Goal: Information Seeking & Learning: Learn about a topic

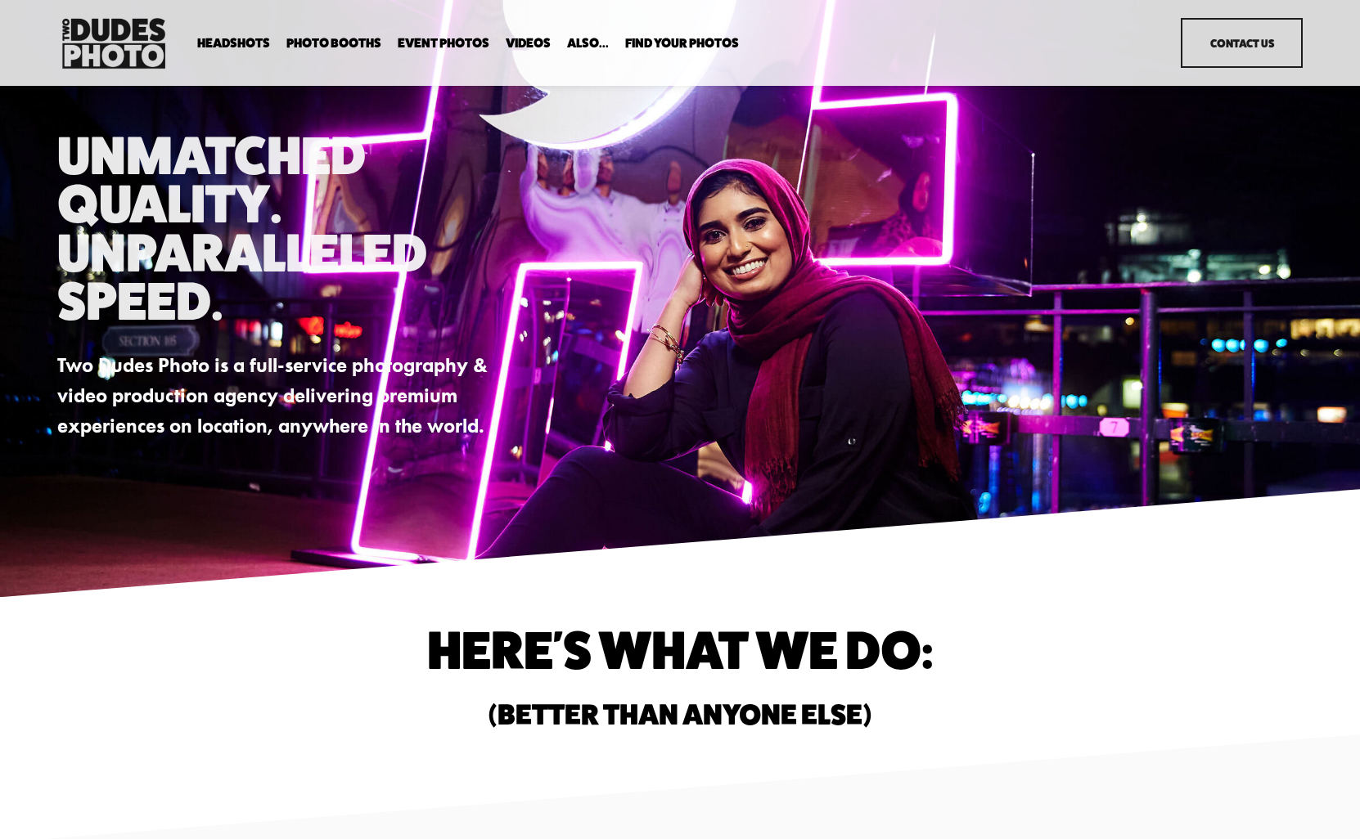
click at [0, 0] on span "Office Photography" at bounding box center [0, 0] width 0 height 0
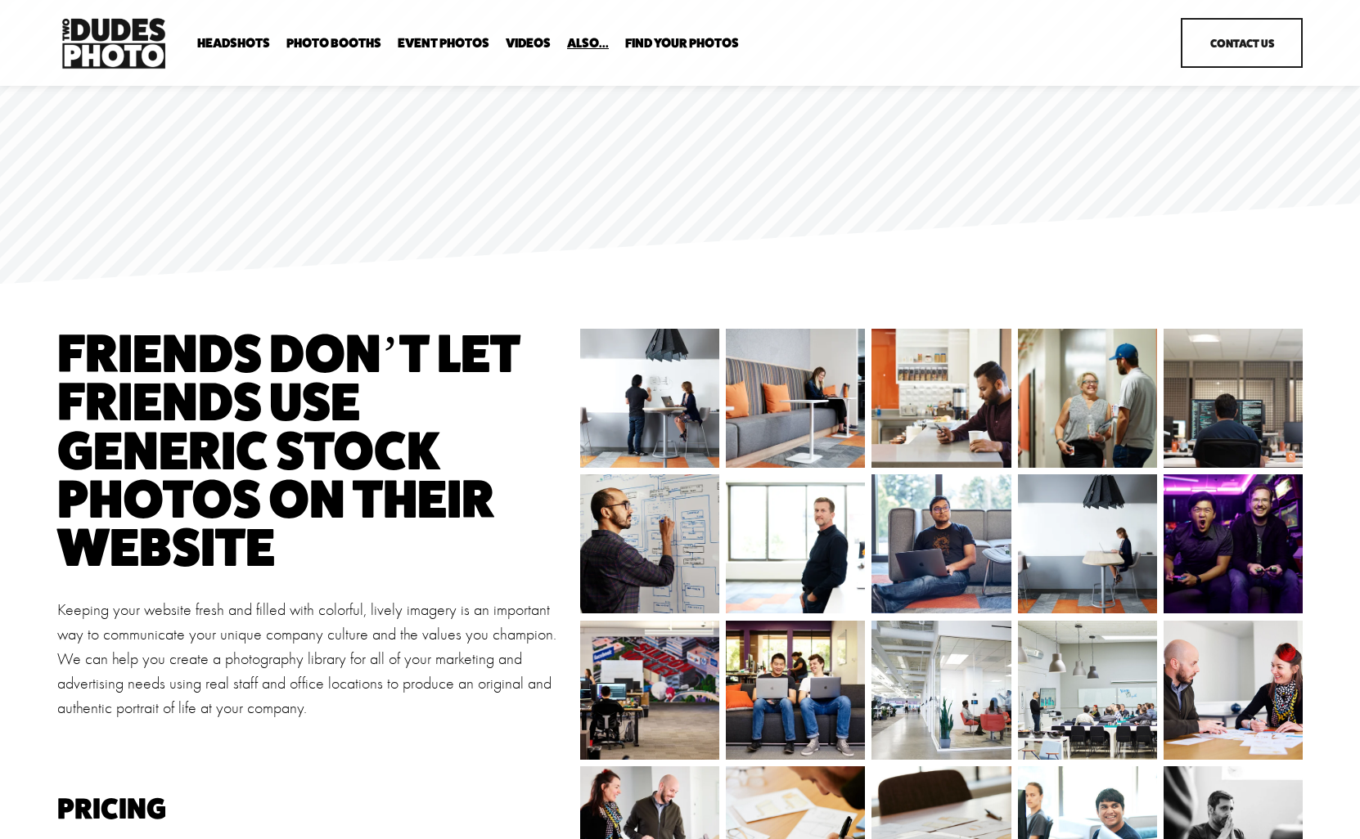
click at [0, 0] on span "Enterprise Pricing" at bounding box center [0, 0] width 0 height 0
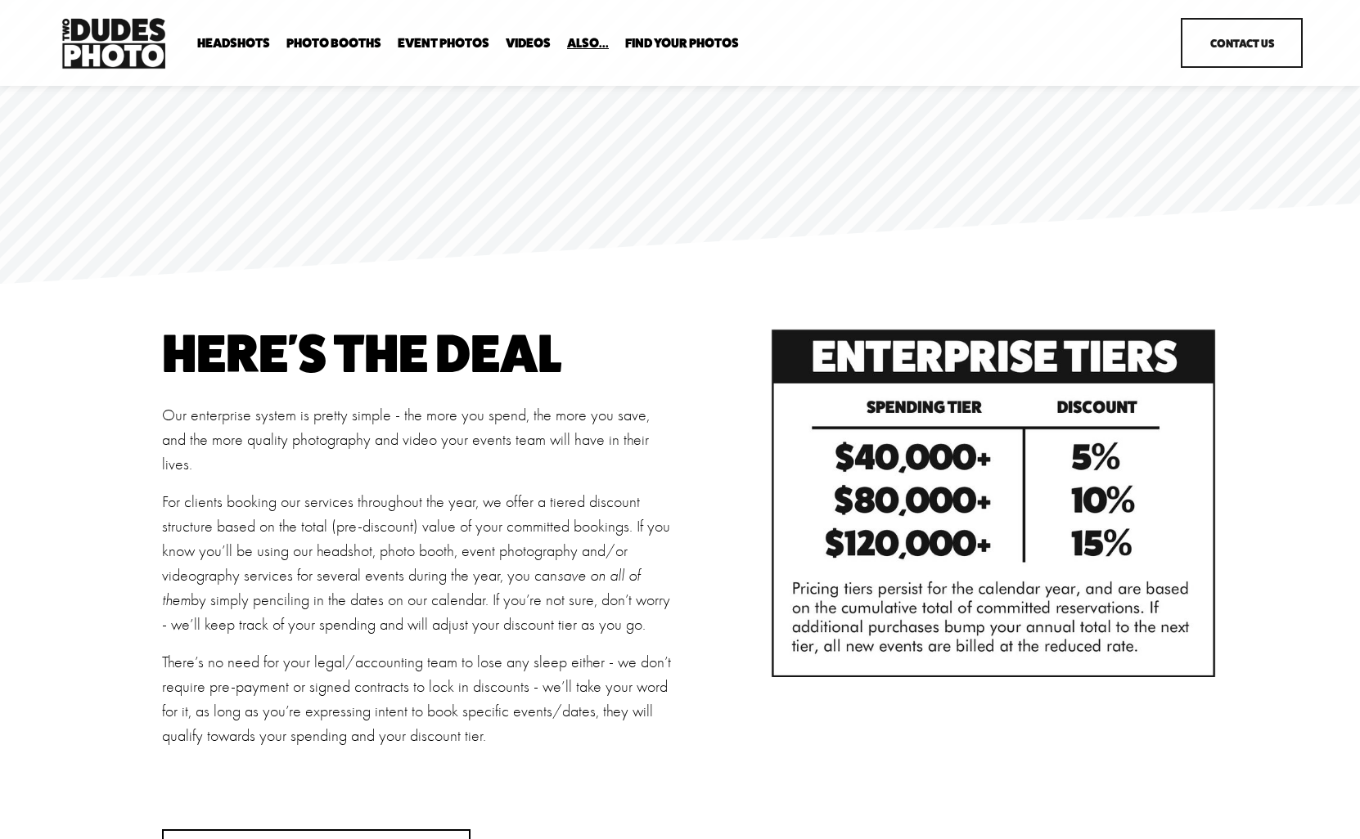
click at [0, 0] on span "Anti Booth" at bounding box center [0, 0] width 0 height 0
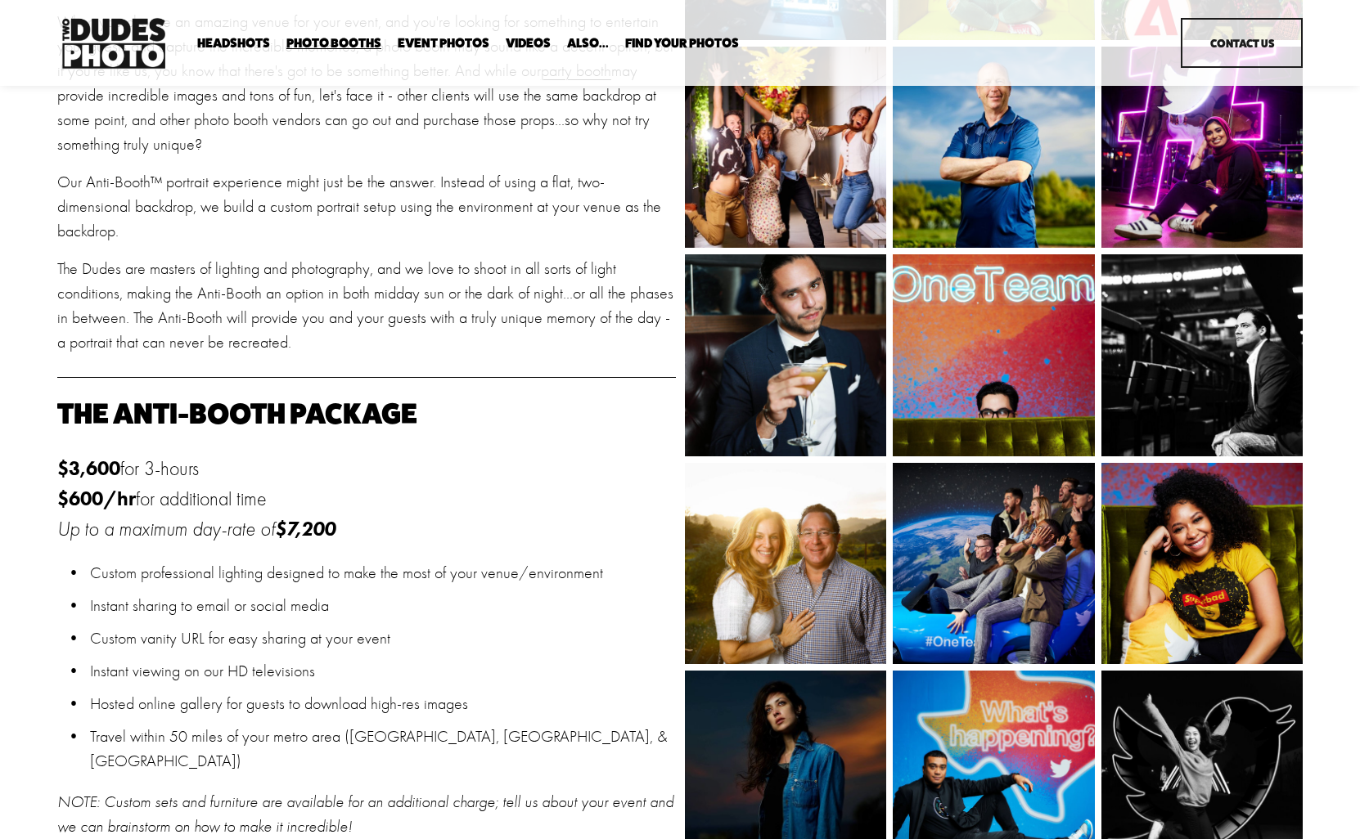
scroll to position [569, 0]
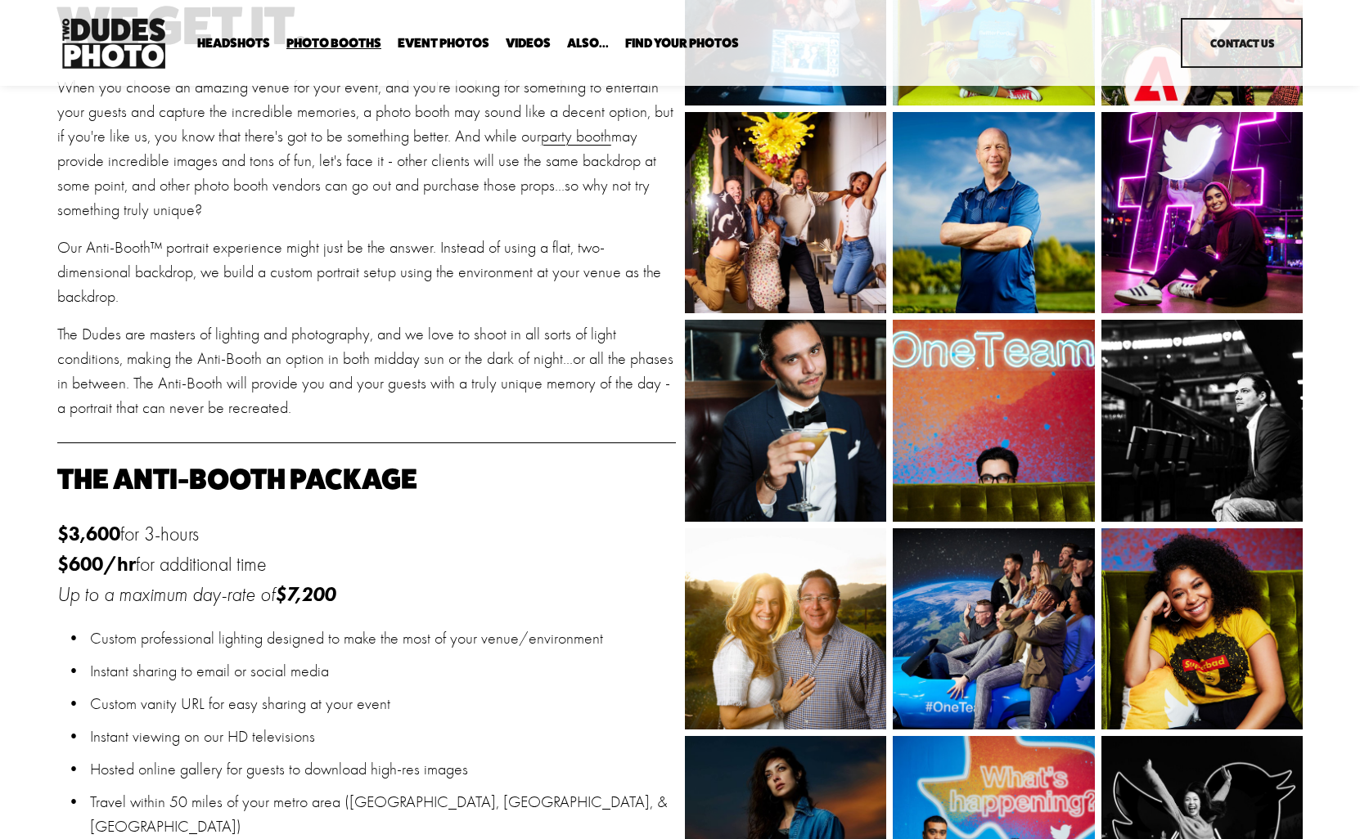
click at [447, 44] on link "Event Photos" at bounding box center [444, 44] width 92 height 16
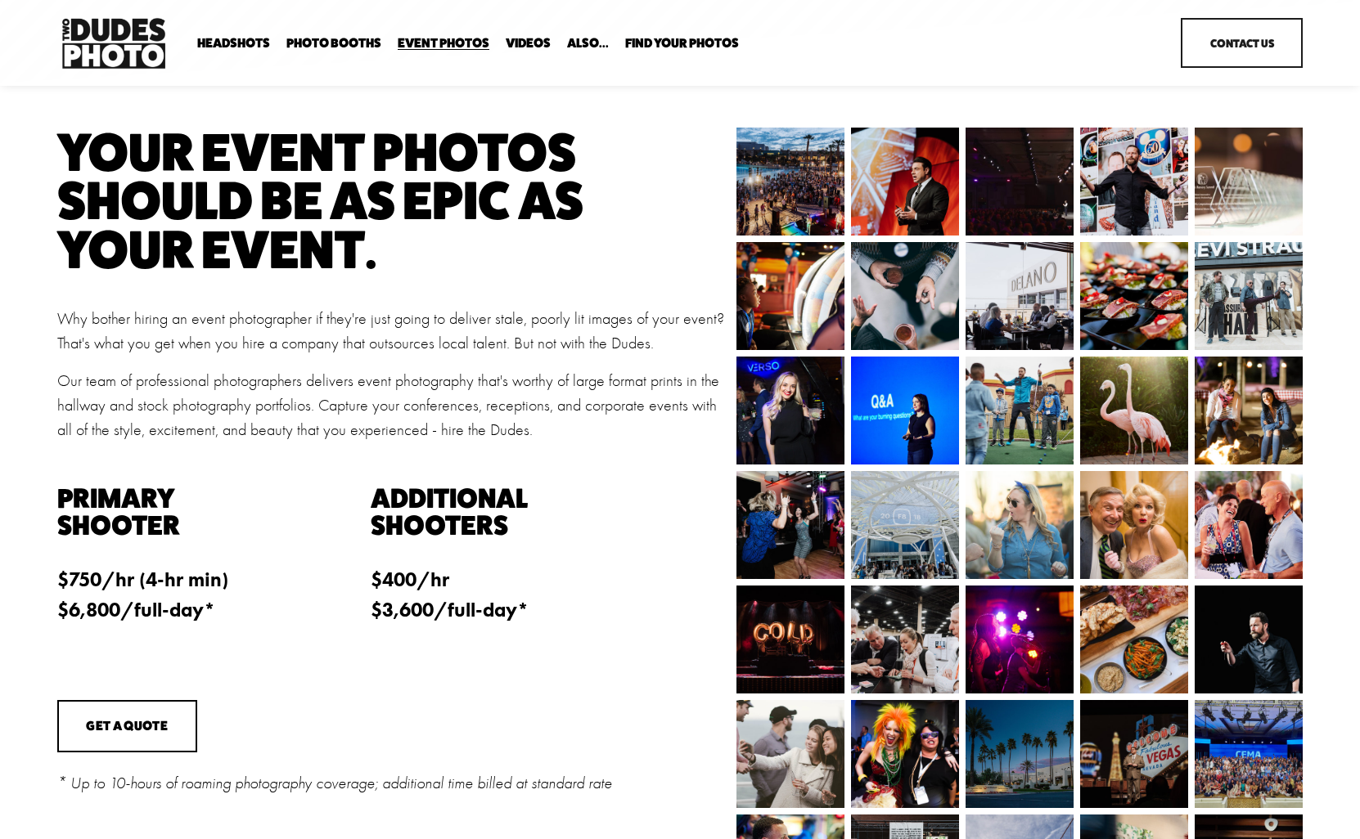
scroll to position [191, 0]
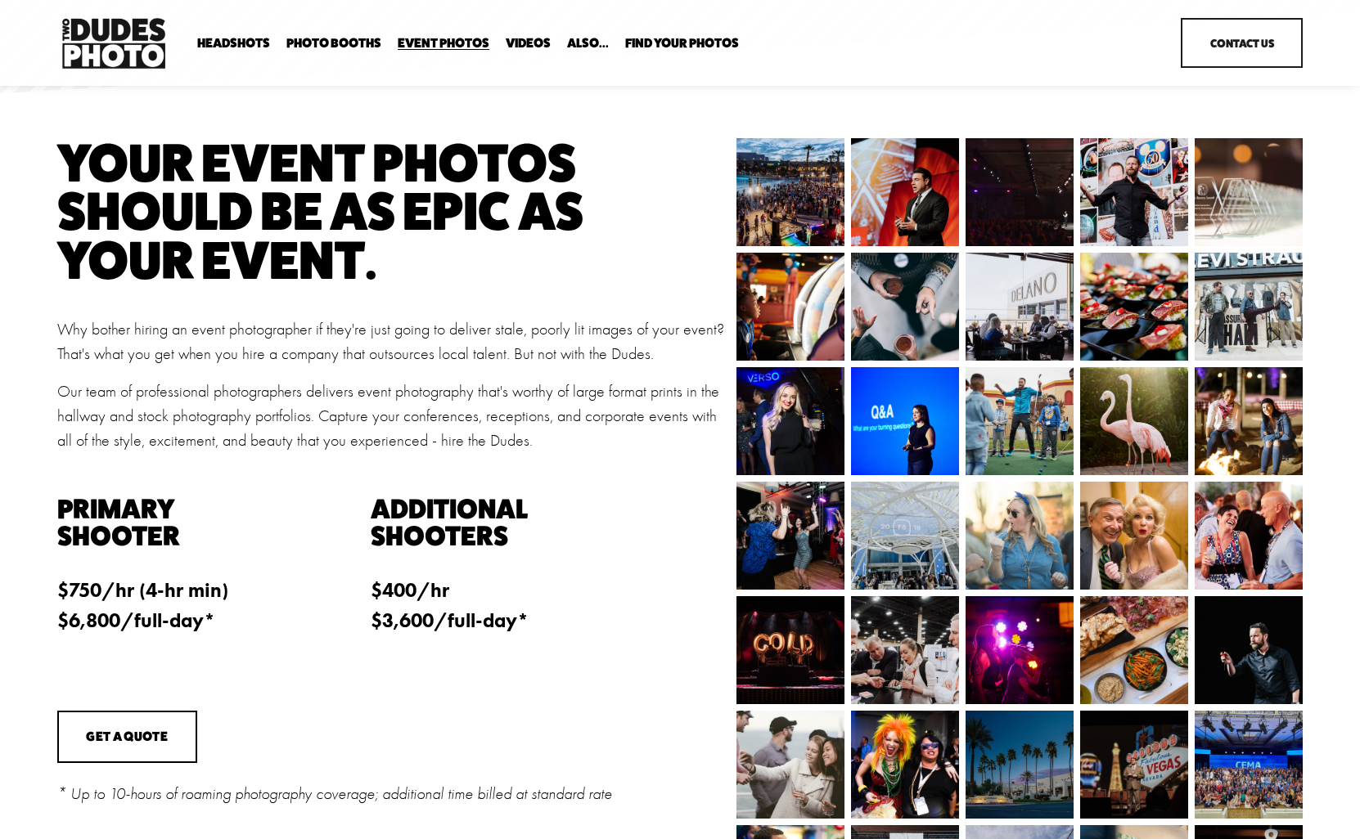
click at [0, 0] on span "Expo Headshots" at bounding box center [0, 0] width 0 height 0
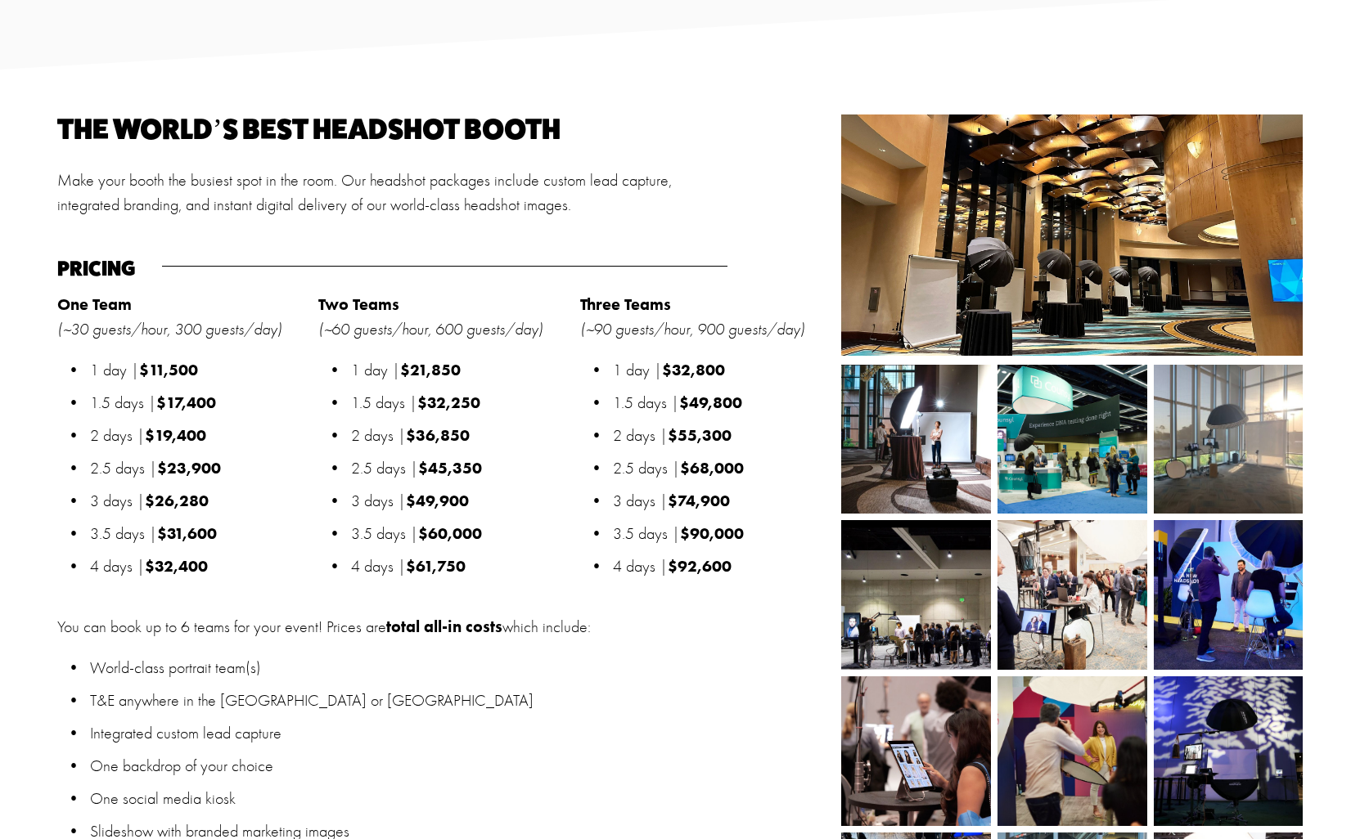
scroll to position [1643, 0]
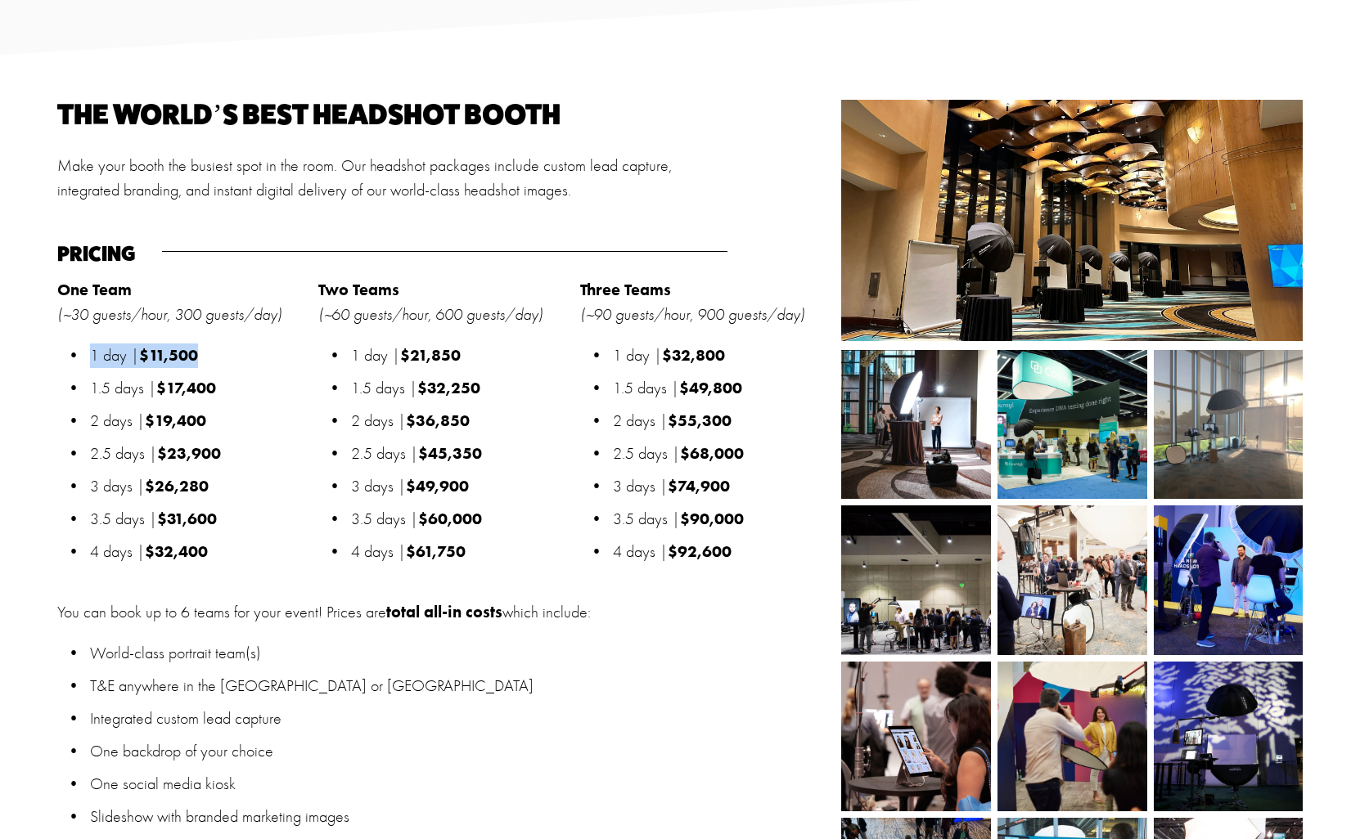
drag, startPoint x: 92, startPoint y: 351, endPoint x: 200, endPoint y: 354, distance: 107.2
click at [200, 354] on p "1 day | $11,500" at bounding box center [199, 356] width 219 height 25
click at [213, 353] on p "1 day | $11,500" at bounding box center [199, 356] width 219 height 25
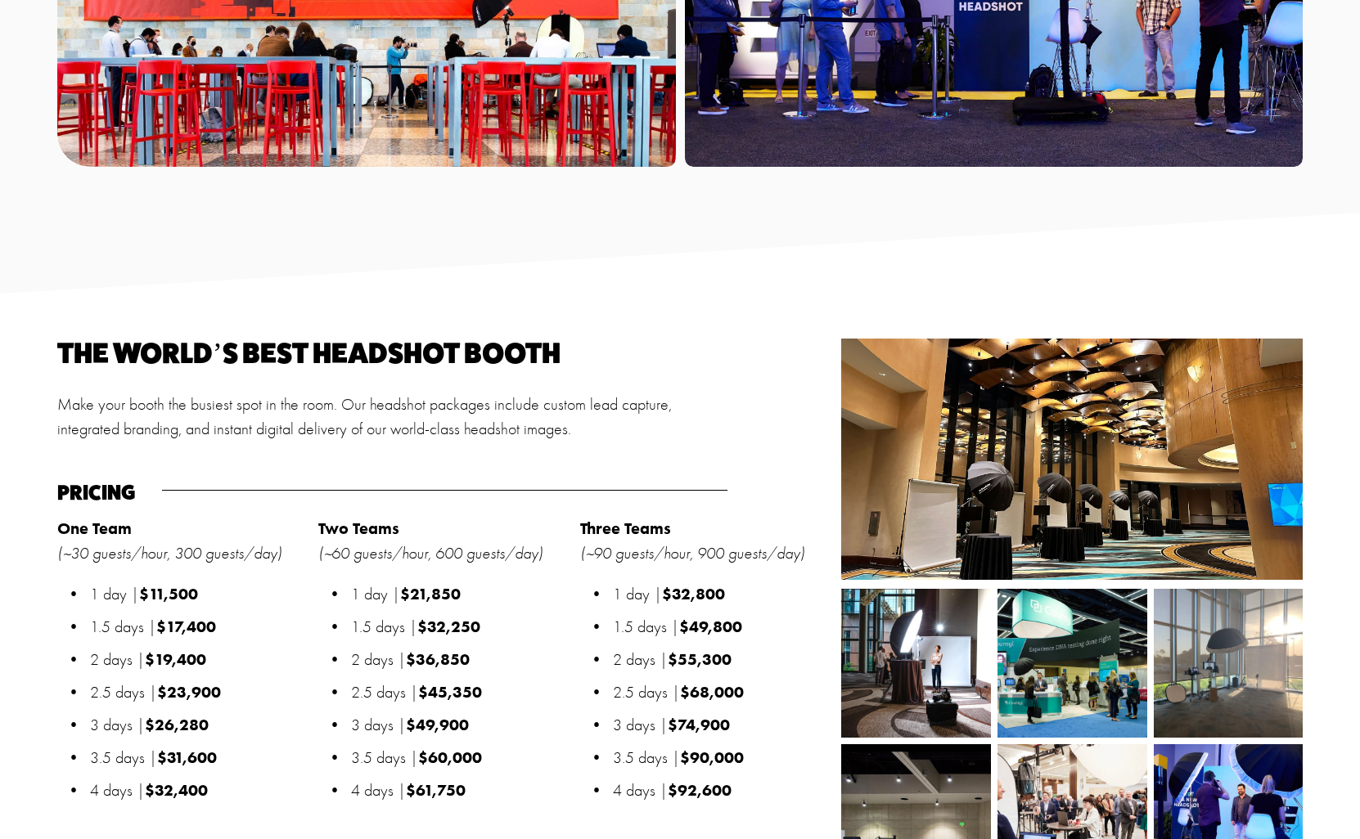
scroll to position [1423, 0]
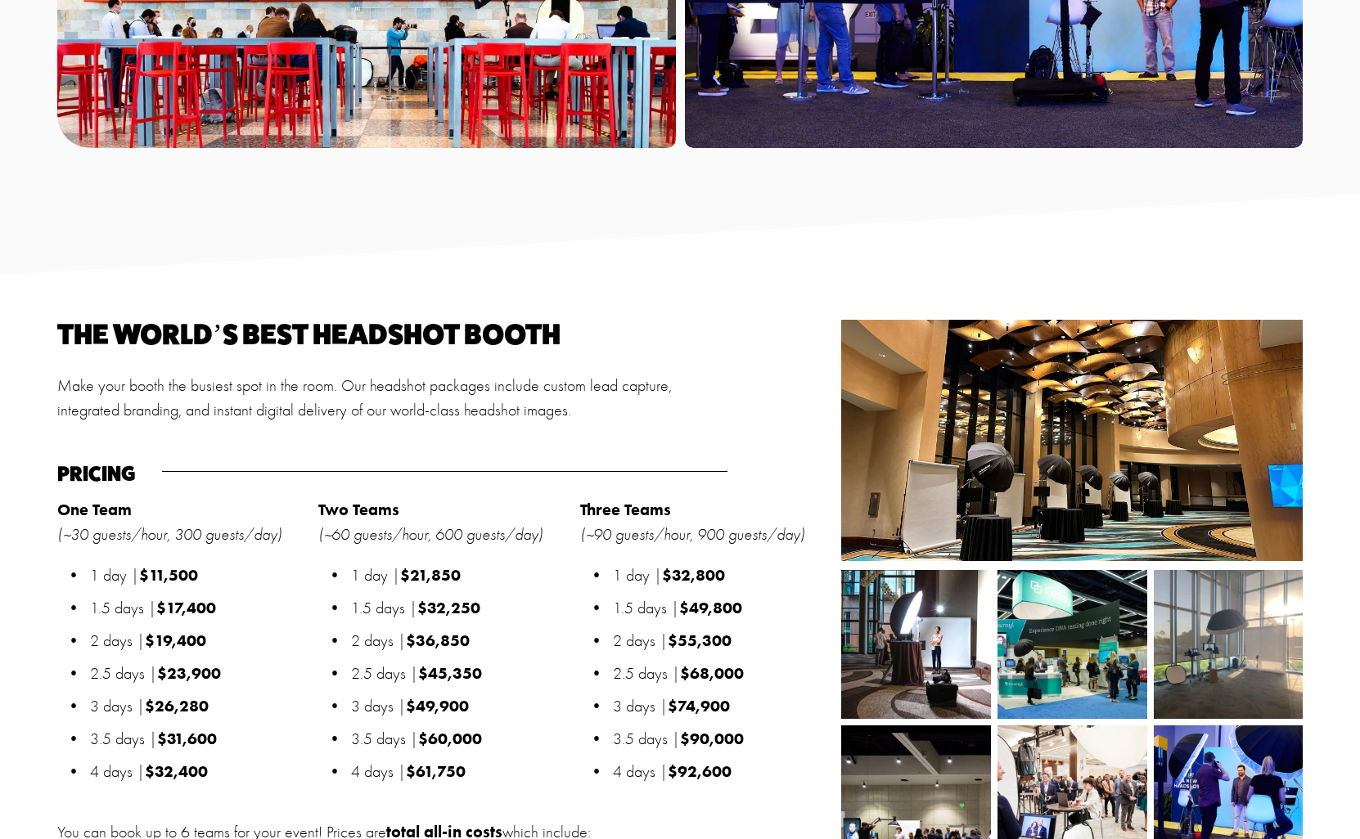
click at [1038, 473] on div at bounding box center [1071, 440] width 461 height 241
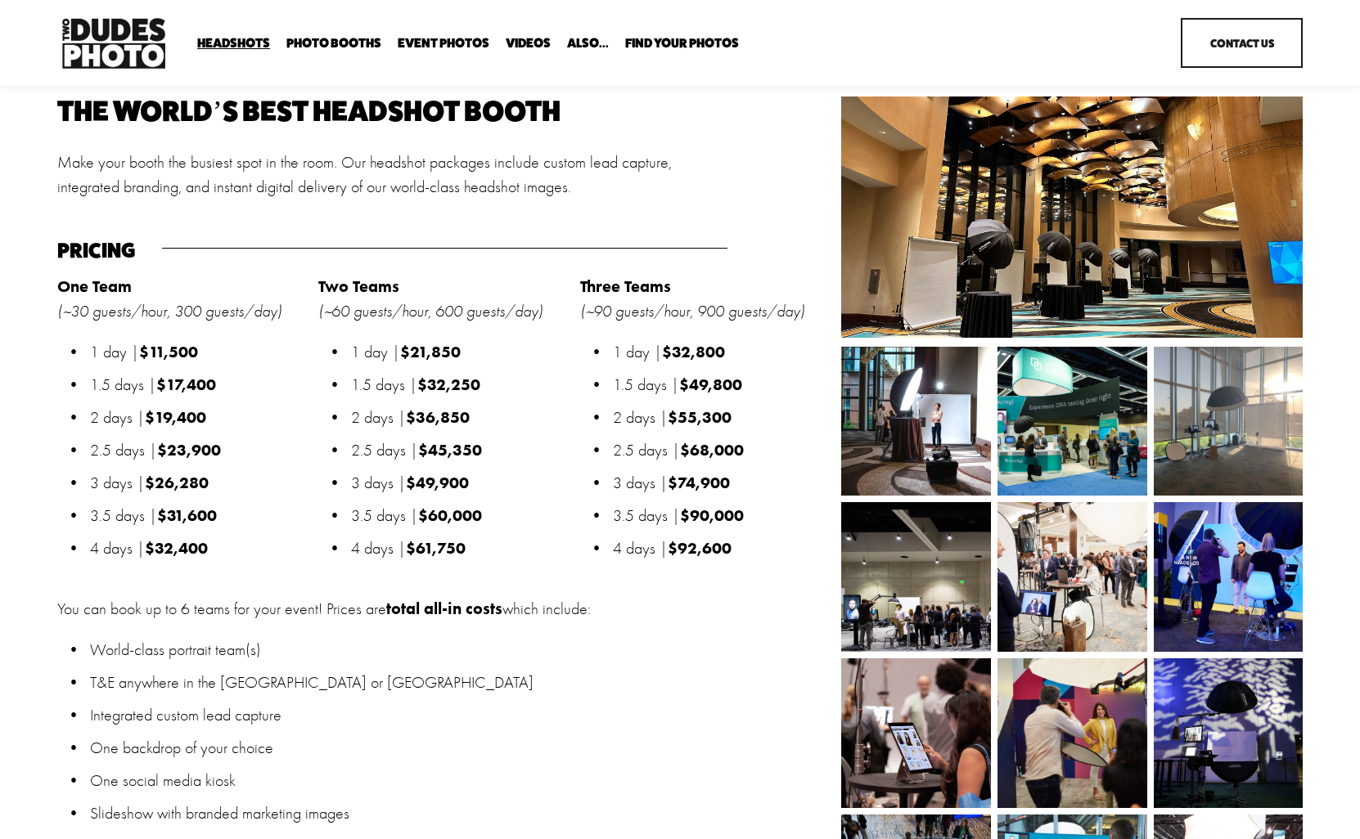
scroll to position [1295, 0]
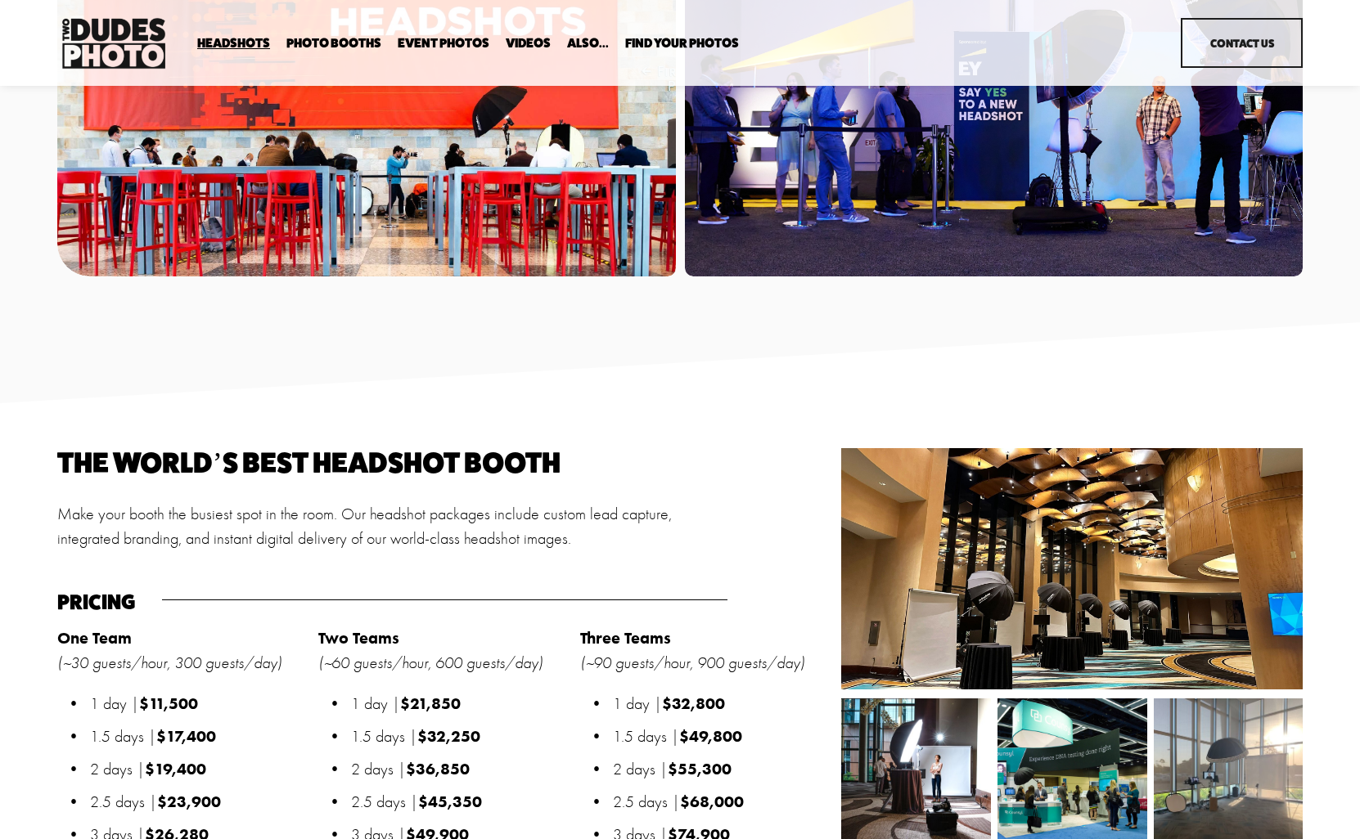
click at [0, 0] on span "Tuxedo B+W Booth" at bounding box center [0, 0] width 0 height 0
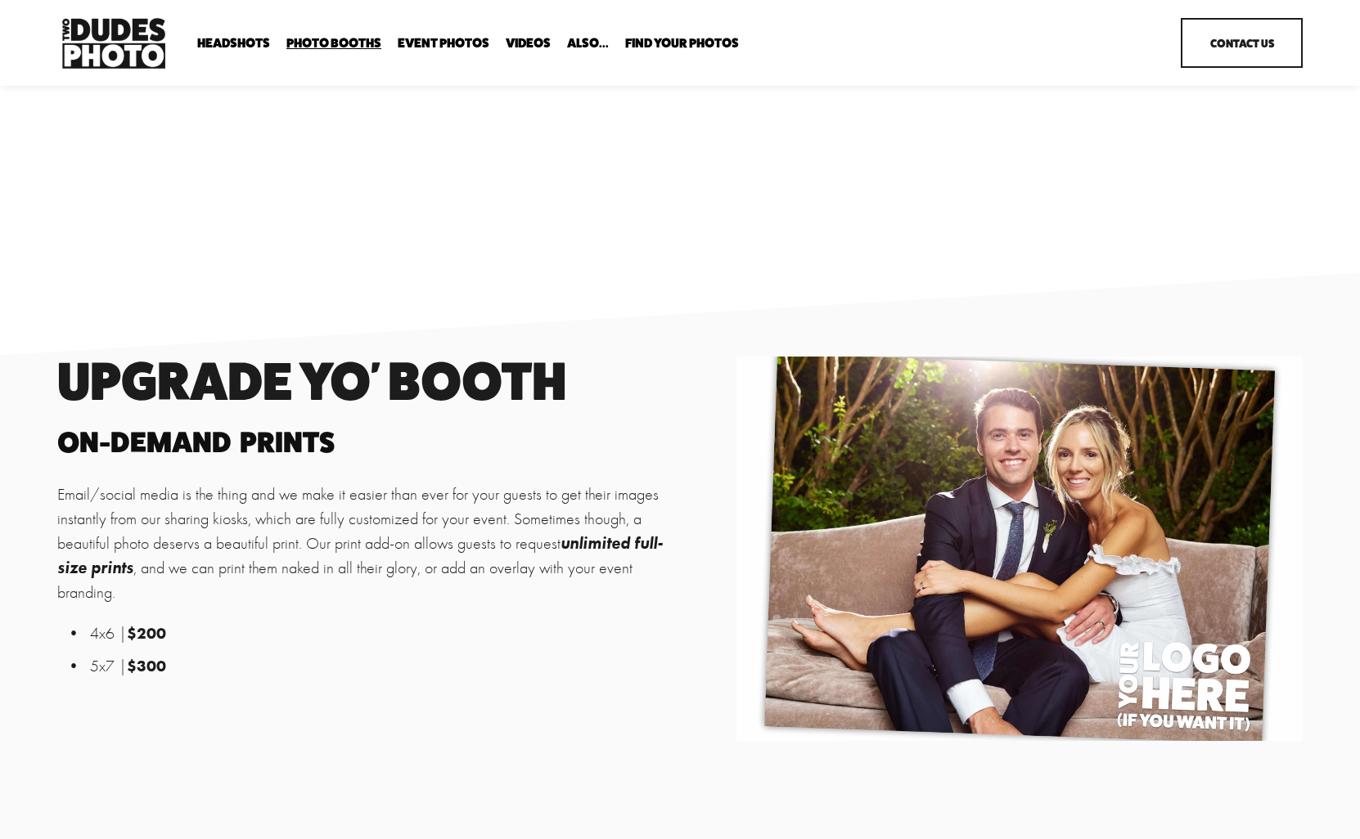
scroll to position [2133, 0]
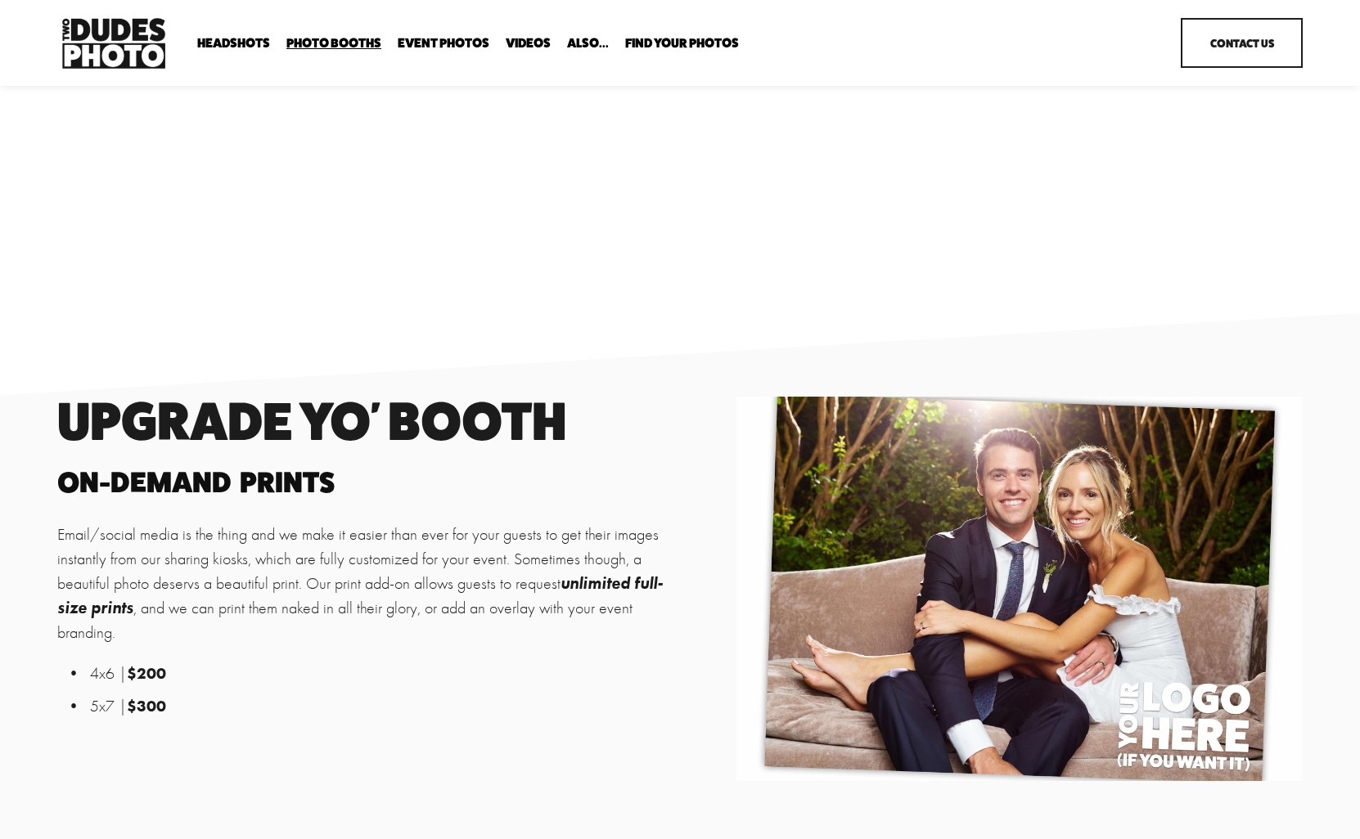
click at [0, 0] on span "Overhead Booth" at bounding box center [0, 0] width 0 height 0
click at [0, 0] on span "Bespoke Booth" at bounding box center [0, 0] width 0 height 0
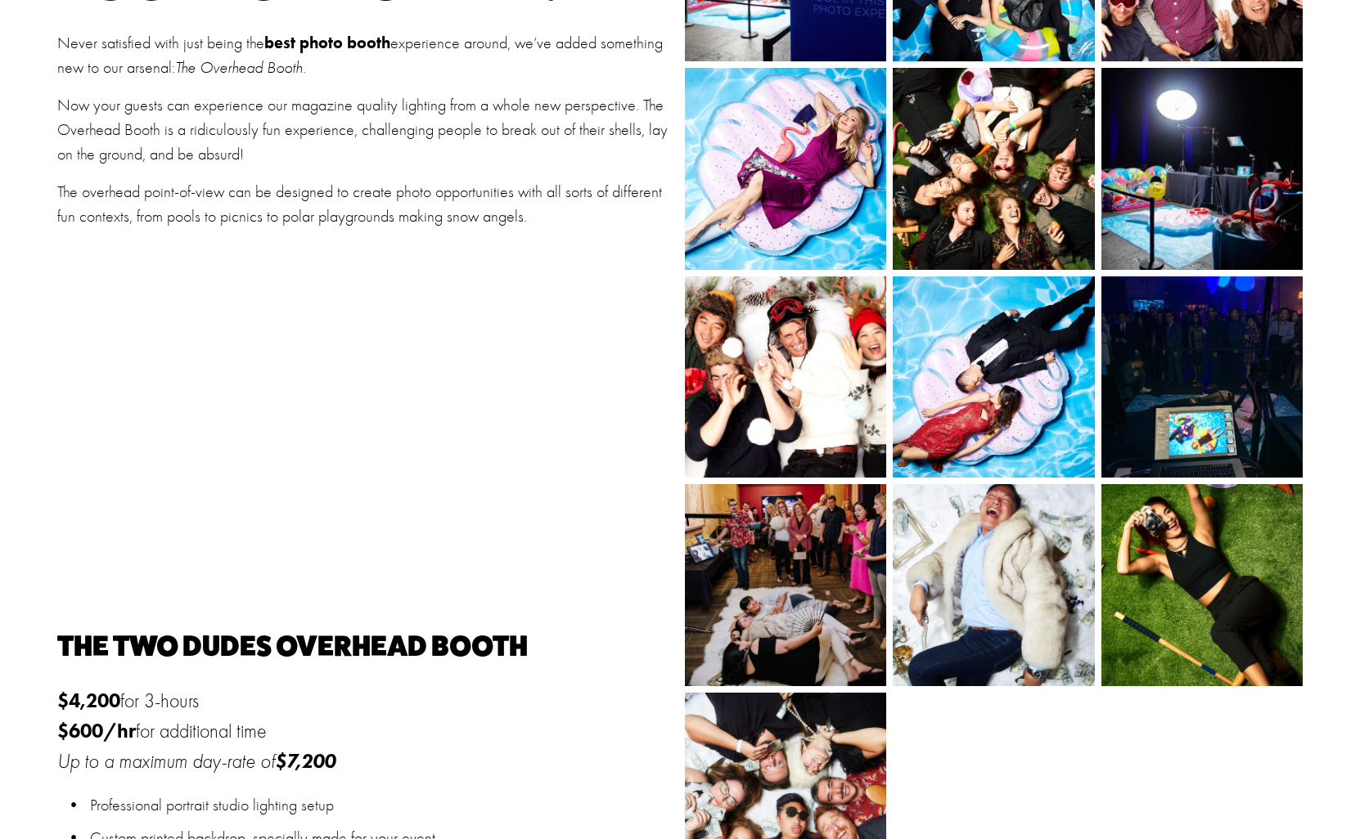
scroll to position [578, 0]
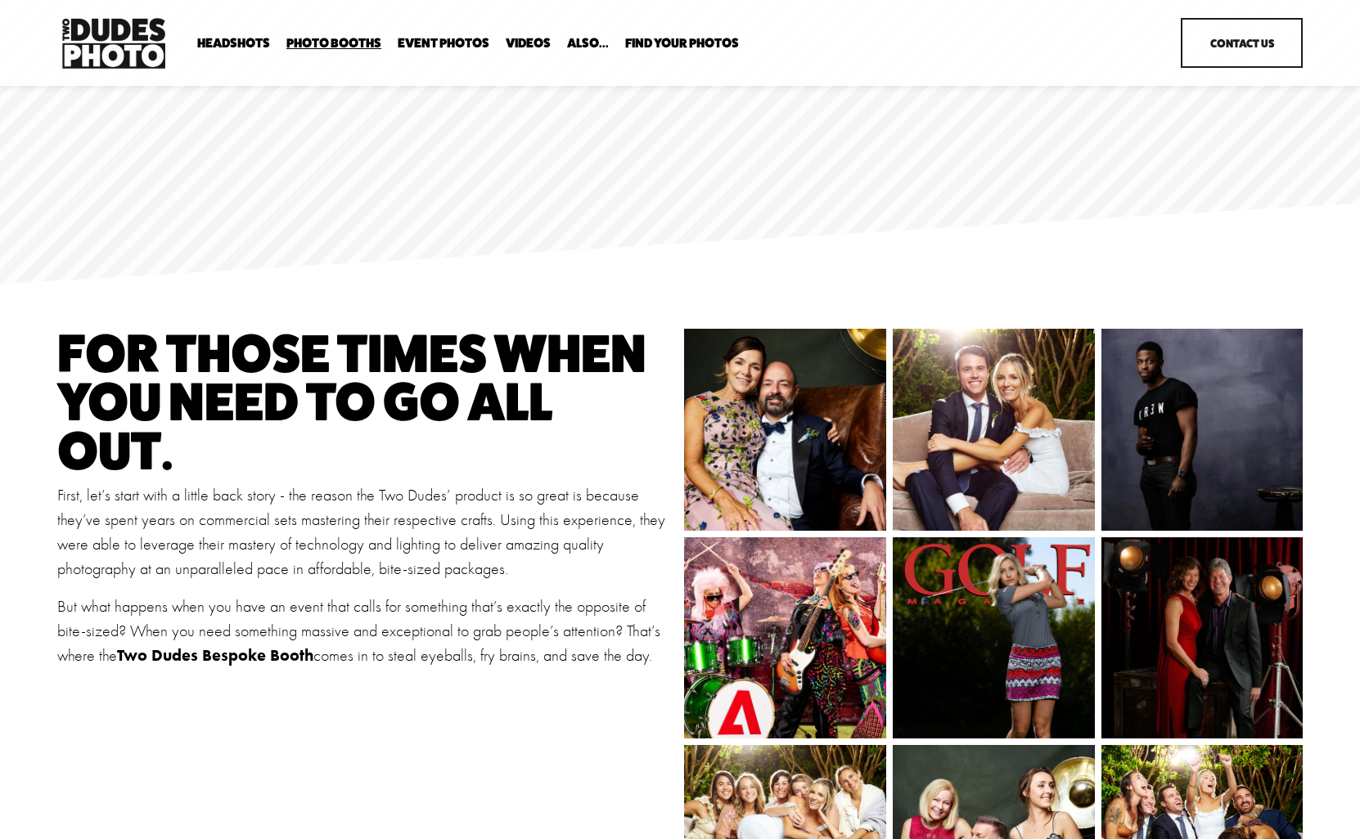
click at [101, 53] on img at bounding box center [113, 43] width 113 height 59
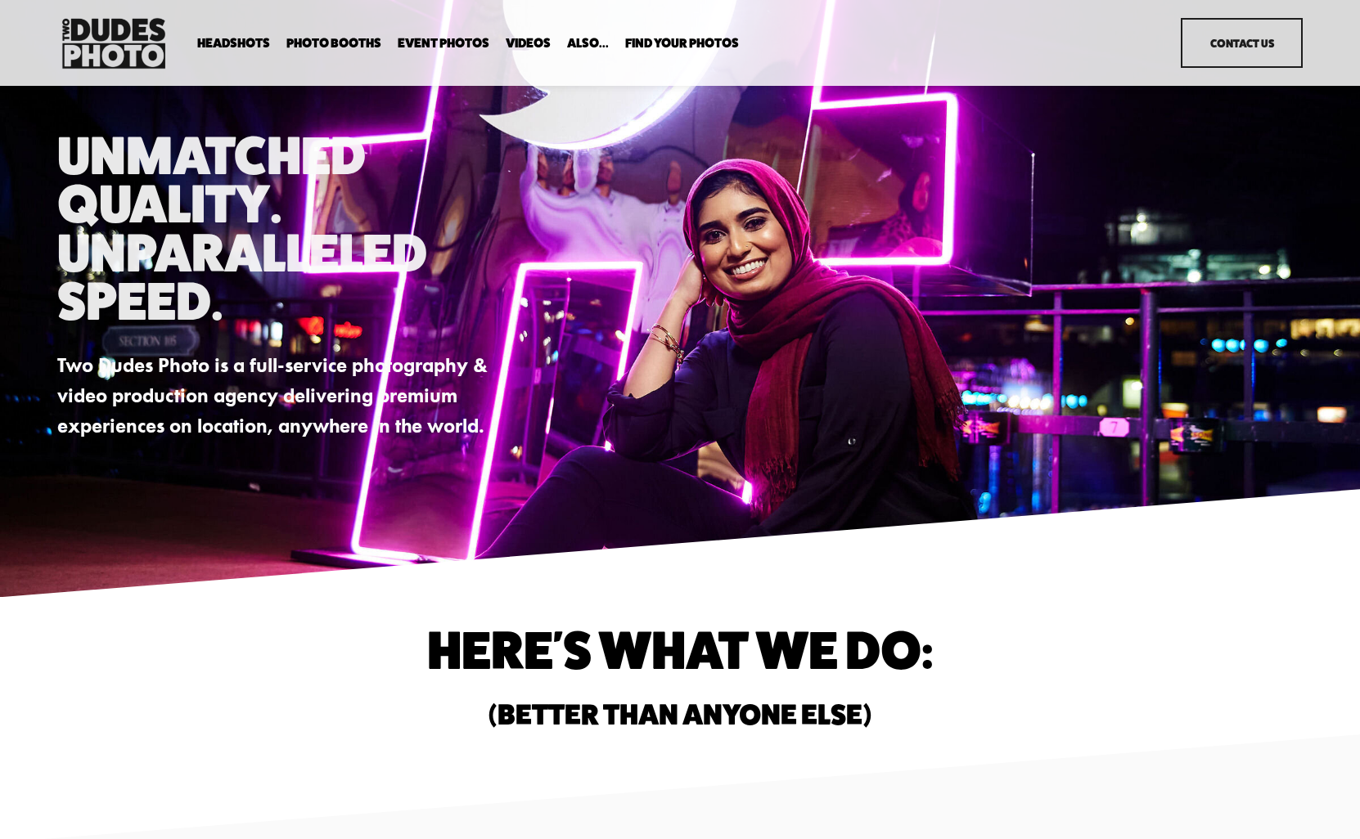
click at [0, 0] on span "In Your Office" at bounding box center [0, 0] width 0 height 0
